Goal: Transaction & Acquisition: Purchase product/service

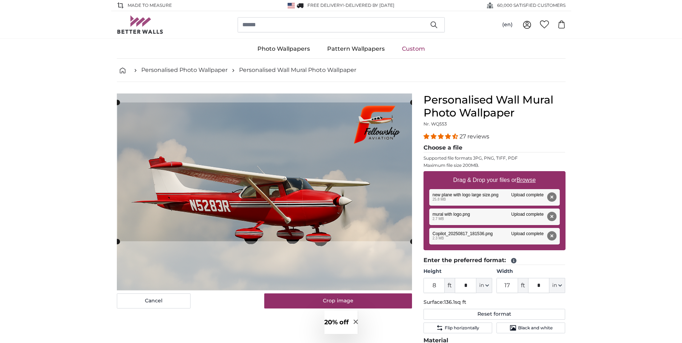
click at [307, 139] on cropper-handle at bounding box center [264, 171] width 295 height 139
click at [529, 179] on u "Browse" at bounding box center [525, 180] width 19 height 6
click at [529, 173] on input "Drag & Drop your files or Browse" at bounding box center [494, 172] width 142 height 2
click at [523, 180] on u "Browse" at bounding box center [525, 180] width 19 height 6
click at [523, 173] on input "Drag & Drop your files or Browse" at bounding box center [494, 172] width 142 height 2
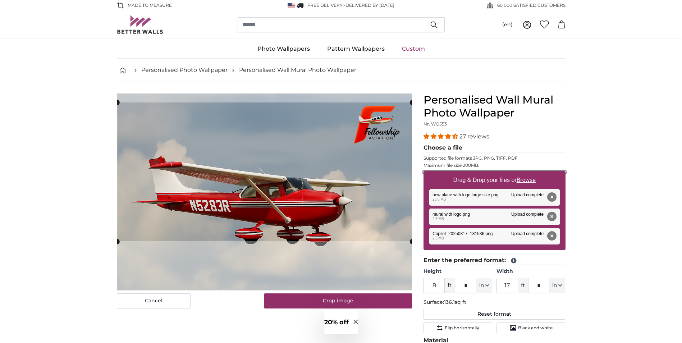
type input "**********"
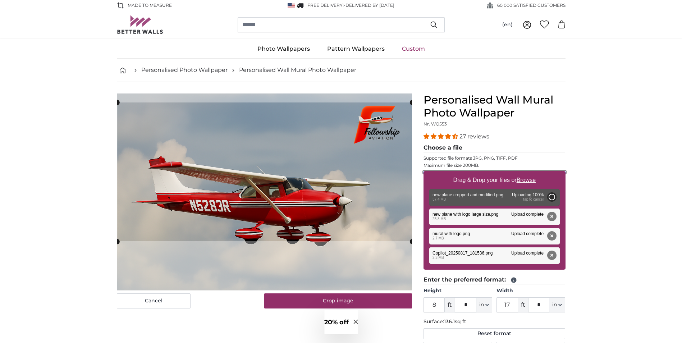
type input "6"
type input "10"
type input "***"
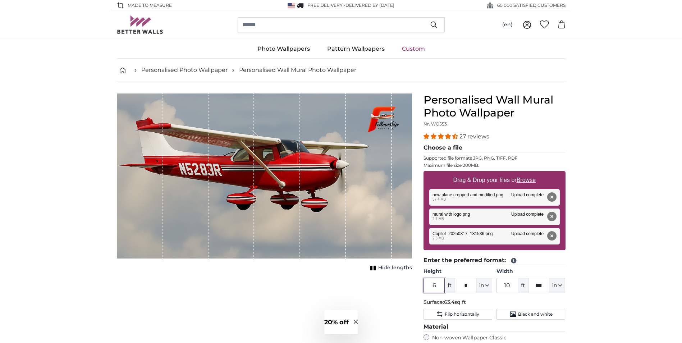
drag, startPoint x: 438, startPoint y: 286, endPoint x: 423, endPoint y: 285, distance: 15.8
click at [423, 285] on div "Personalised Wall Mural Photo Wallpaper Nr. WQ553 27 reviews Choose a file Supp…" at bounding box center [494, 290] width 153 height 394
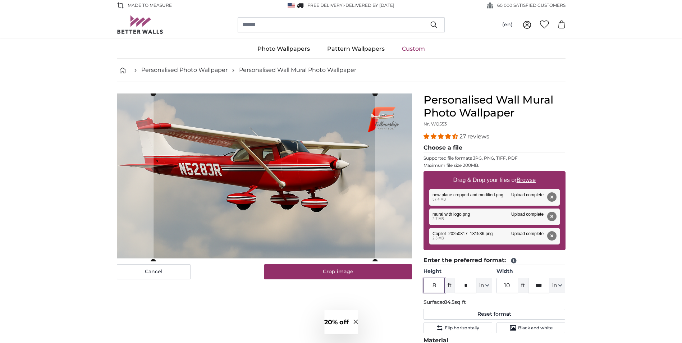
type input "8"
click at [509, 286] on input "10" at bounding box center [507, 285] width 22 height 15
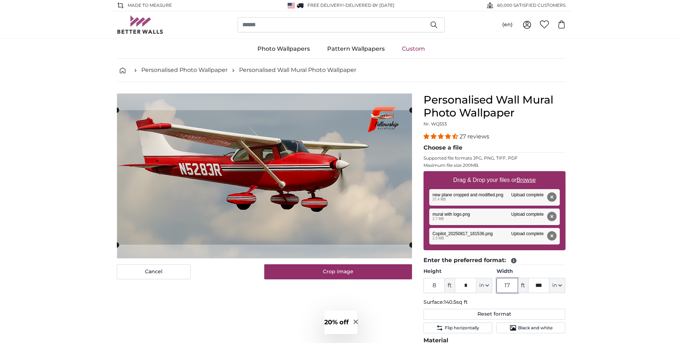
type input "17"
click at [559, 285] on icon "button" at bounding box center [559, 285] width 3 height 1
click at [545, 285] on input "***" at bounding box center [539, 285] width 22 height 15
drag, startPoint x: 545, startPoint y: 285, endPoint x: 528, endPoint y: 285, distance: 17.6
click at [528, 285] on input "***" at bounding box center [539, 285] width 22 height 15
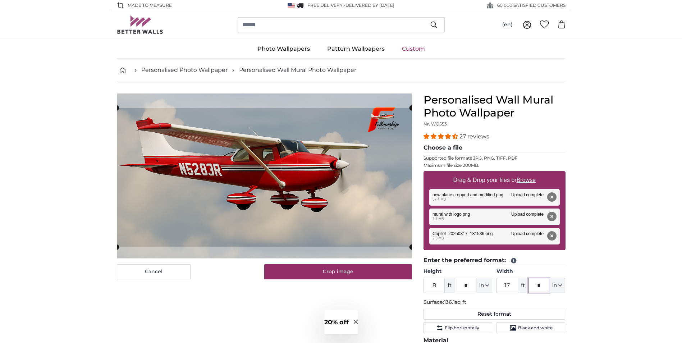
type input "*"
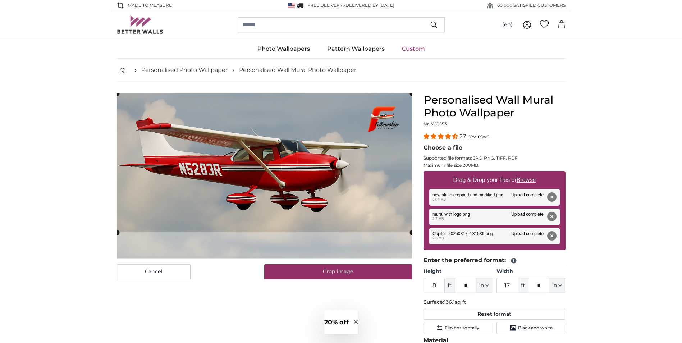
click at [377, 207] on cropper-handle at bounding box center [264, 162] width 295 height 139
click at [532, 180] on u "Browse" at bounding box center [525, 180] width 19 height 6
click at [532, 173] on input "Drag & Drop your files or Browse" at bounding box center [494, 172] width 142 height 2
type input "**********"
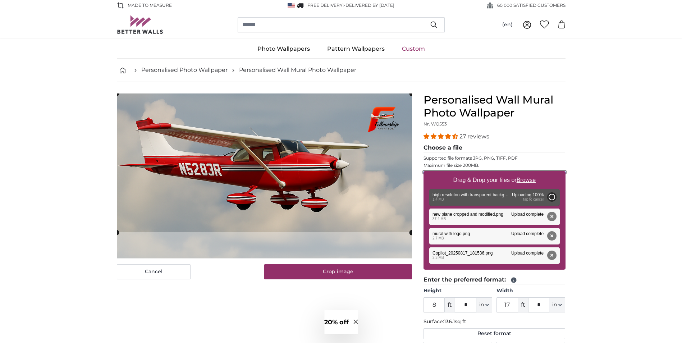
type input "2"
type input "*"
type input "2"
type input "*"
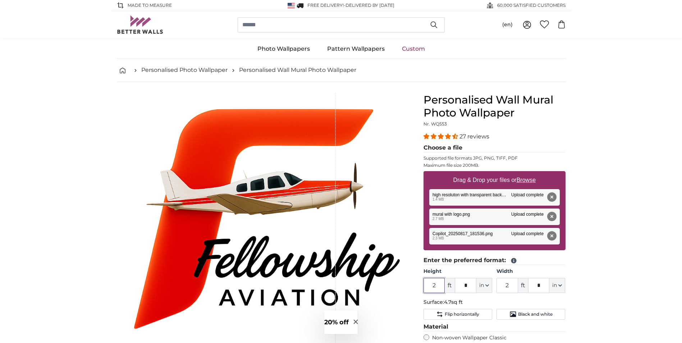
click at [434, 285] on input "2" at bounding box center [434, 285] width 22 height 15
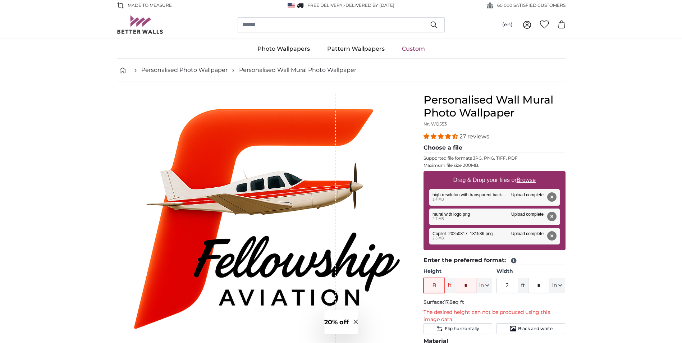
type input "8"
click at [552, 197] on button "Remove" at bounding box center [550, 196] width 9 height 9
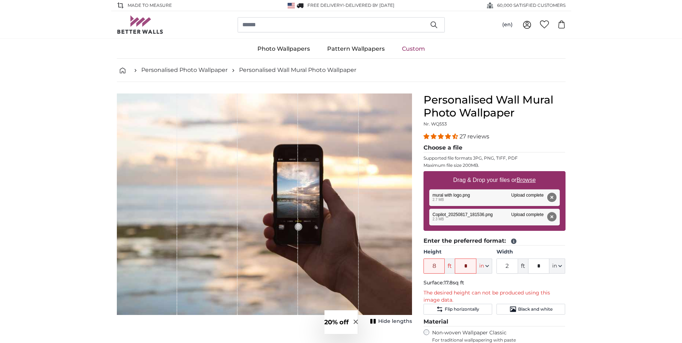
click at [552, 197] on button "Remove" at bounding box center [550, 197] width 9 height 9
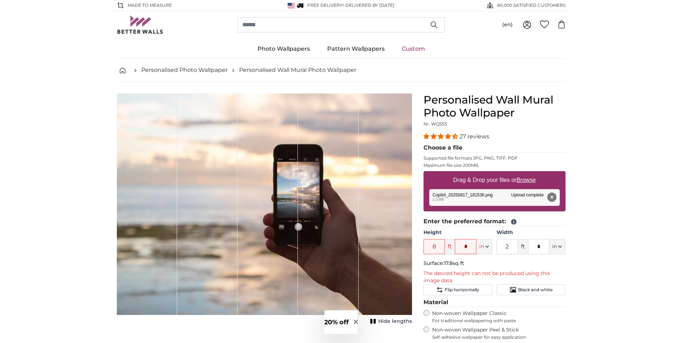
click at [552, 197] on button "Remove" at bounding box center [550, 197] width 9 height 9
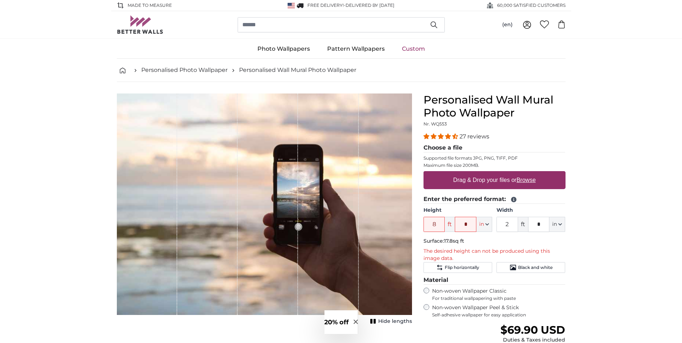
click at [526, 178] on u "Browse" at bounding box center [525, 180] width 19 height 6
click at [526, 173] on input "Drag & Drop your files or Browse" at bounding box center [494, 172] width 142 height 2
type input "**********"
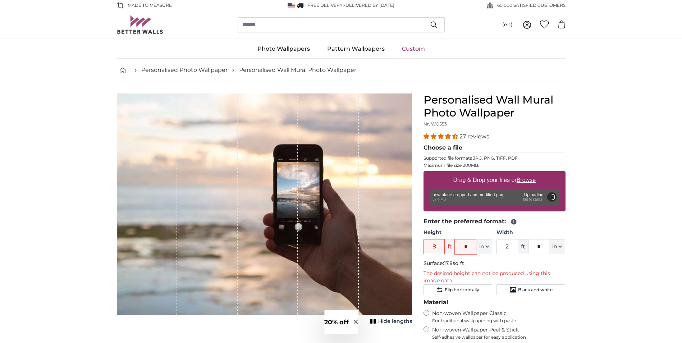
click at [468, 245] on input "*" at bounding box center [466, 246] width 22 height 15
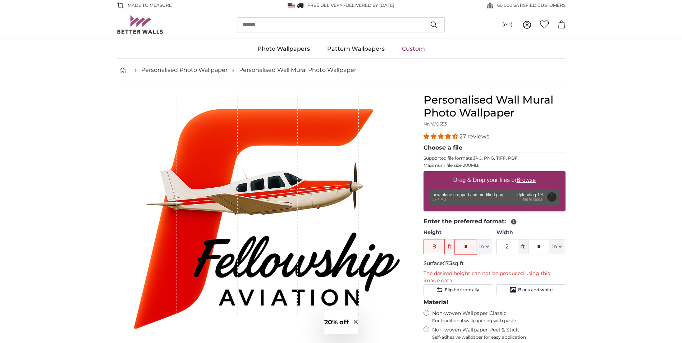
type input "*"
click at [510, 246] on input "2" at bounding box center [507, 246] width 22 height 15
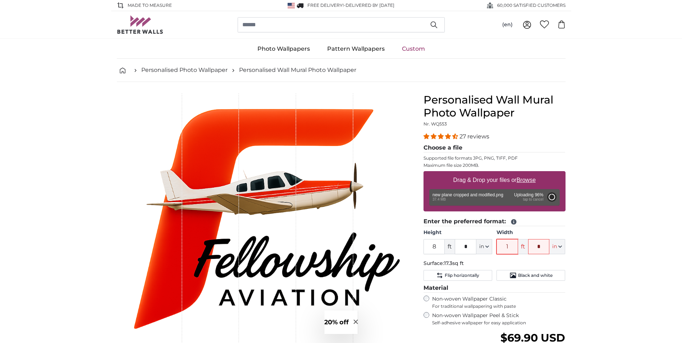
type input "17"
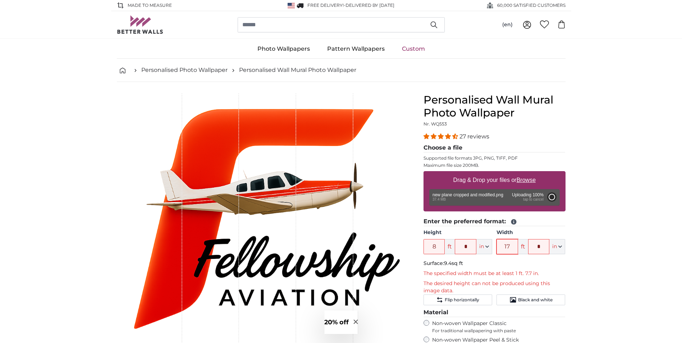
type input "6"
type input "10"
type input "***"
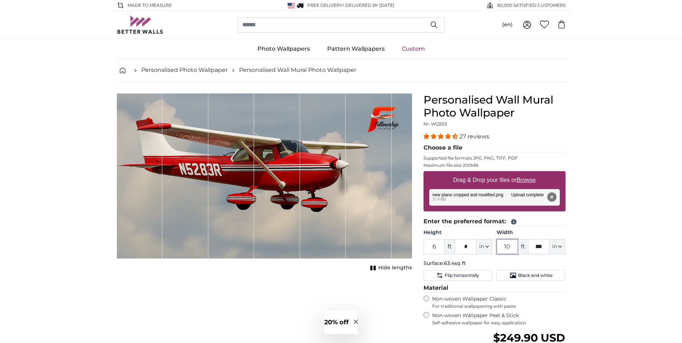
click at [510, 246] on input "10" at bounding box center [507, 246] width 22 height 15
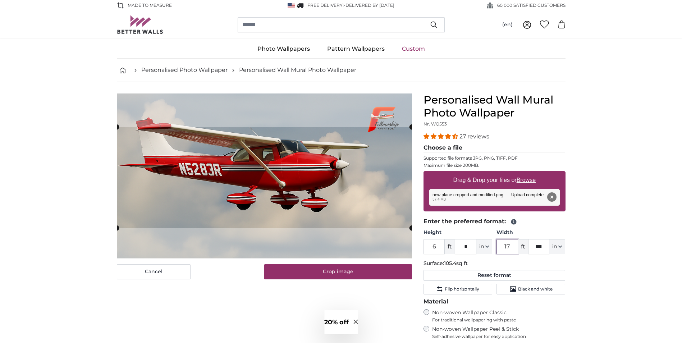
type input "17"
drag, startPoint x: 546, startPoint y: 245, endPoint x: 528, endPoint y: 246, distance: 17.6
click at [528, 246] on input "***" at bounding box center [539, 246] width 22 height 15
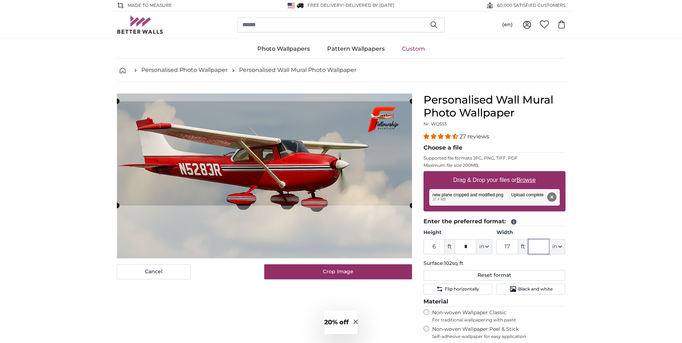
click at [365, 166] on cropper-handle at bounding box center [264, 153] width 295 height 104
click at [437, 247] on input "6" at bounding box center [434, 246] width 22 height 15
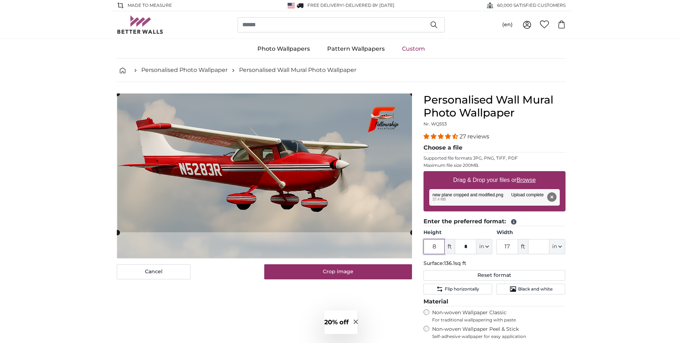
click at [381, 203] on cropper-handle at bounding box center [264, 162] width 295 height 139
click at [227, 308] on div "Cancel Crop image Hide lengths" at bounding box center [264, 277] width 306 height 369
drag, startPoint x: 438, startPoint y: 246, endPoint x: 412, endPoint y: 246, distance: 25.9
click at [412, 246] on product-detail "Cancel Crop image Hide lengths Personalised Wall Mural Photo Wallpaper Nr. WQ55…" at bounding box center [341, 272] width 460 height 380
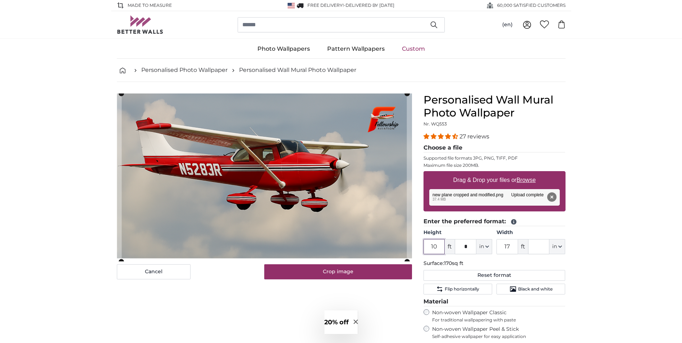
type input "10"
click at [509, 246] on input "17" at bounding box center [507, 246] width 22 height 15
click at [381, 189] on cropper-handle at bounding box center [264, 176] width 295 height 164
type input "18"
